Goal: Task Accomplishment & Management: Manage account settings

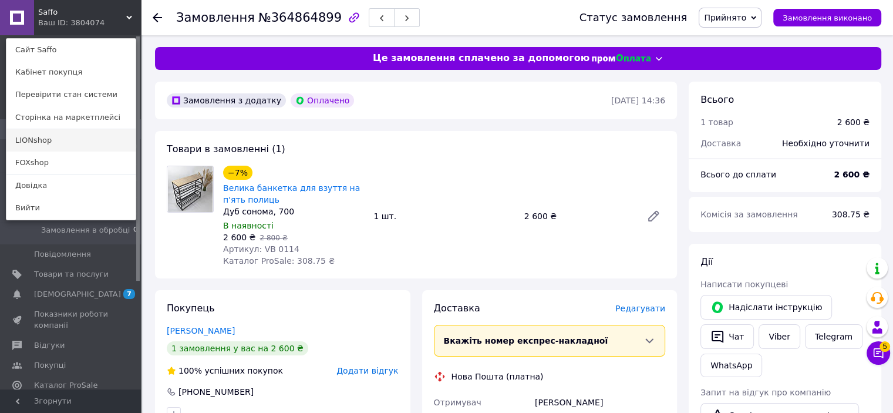
click at [70, 138] on link "LIONshop" at bounding box center [70, 140] width 129 height 22
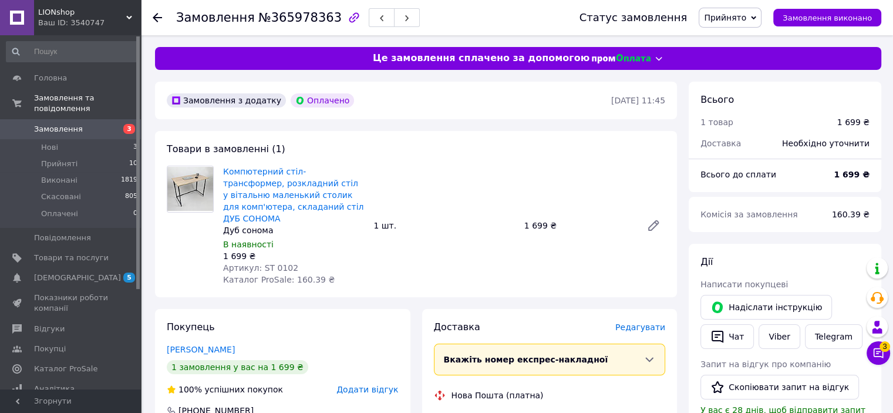
click at [82, 15] on span "LIONshop" at bounding box center [82, 12] width 88 height 11
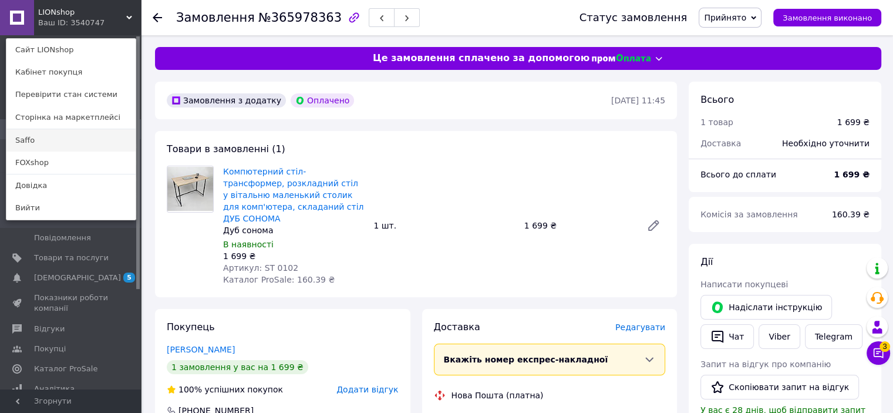
click at [19, 139] on link "Saffo" at bounding box center [70, 140] width 129 height 22
